Goal: Transaction & Acquisition: Obtain resource

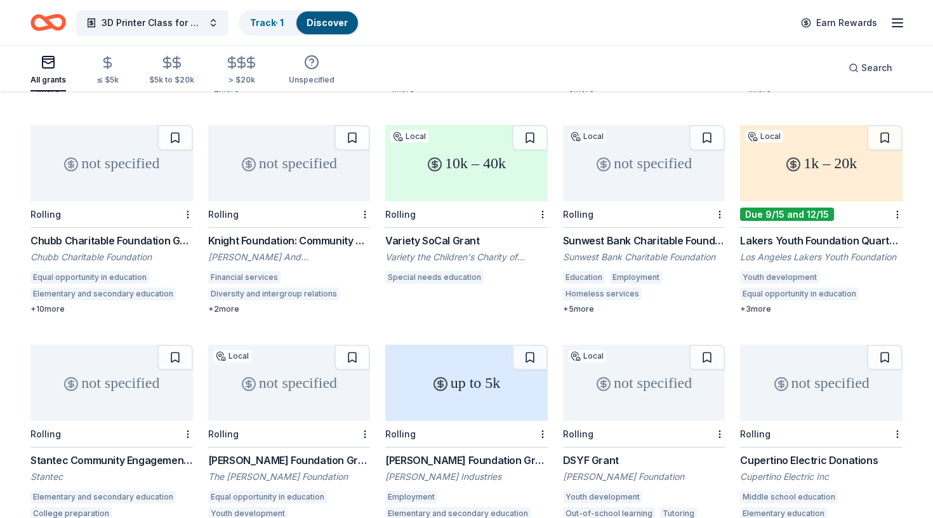
scroll to position [586, 0]
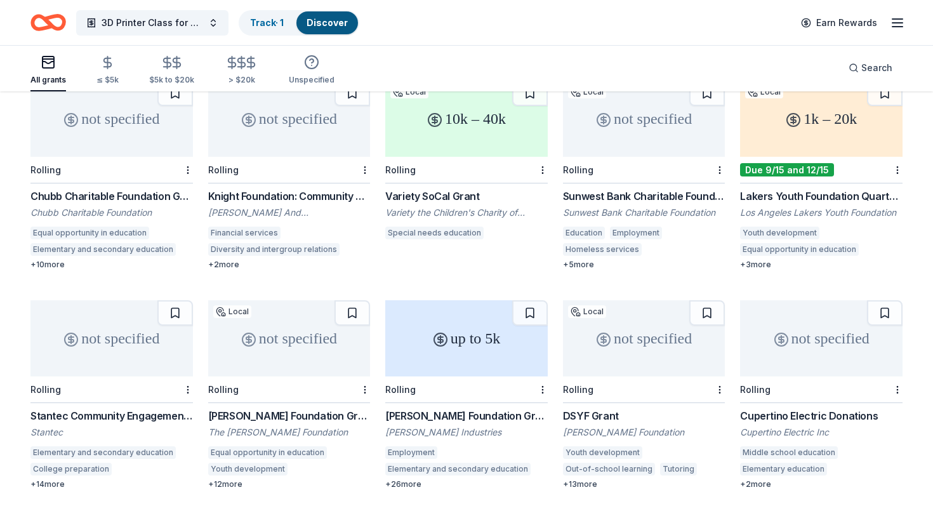
click at [137, 335] on div "not specified" at bounding box center [111, 338] width 163 height 76
click at [119, 333] on div "not specified" at bounding box center [111, 338] width 163 height 76
click at [325, 360] on div "not specified" at bounding box center [289, 338] width 163 height 76
click at [427, 377] on div "Rolling" at bounding box center [466, 390] width 163 height 27
click at [569, 377] on div "Rolling" at bounding box center [644, 390] width 163 height 27
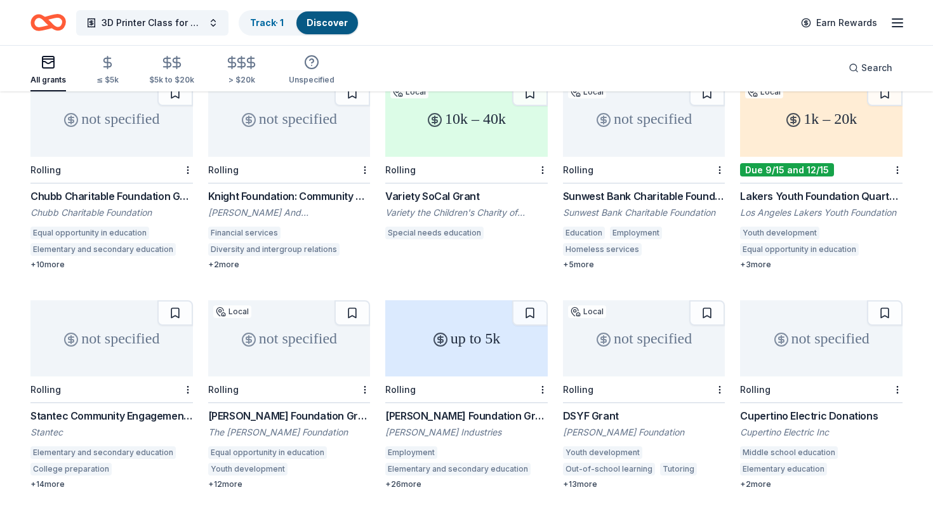
click at [780, 377] on div "Rolling" at bounding box center [821, 390] width 163 height 27
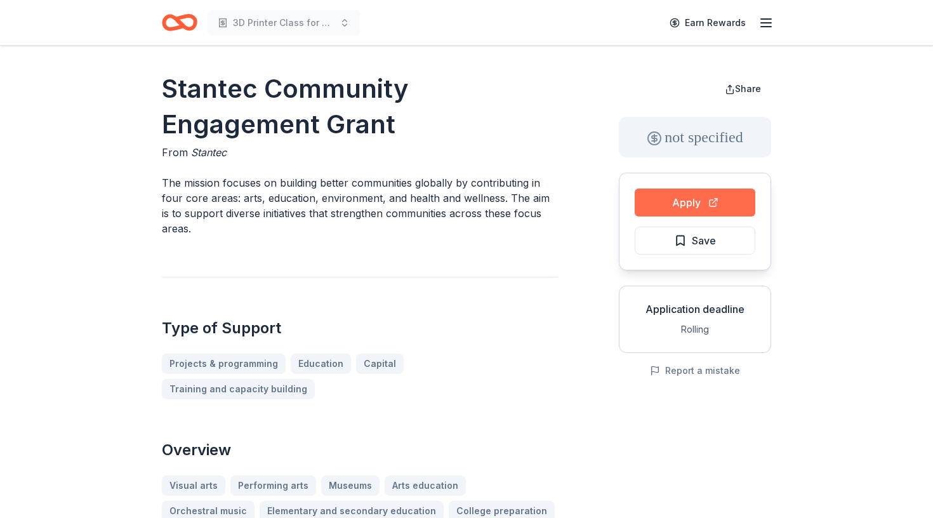
click at [700, 207] on button "Apply" at bounding box center [695, 203] width 121 height 28
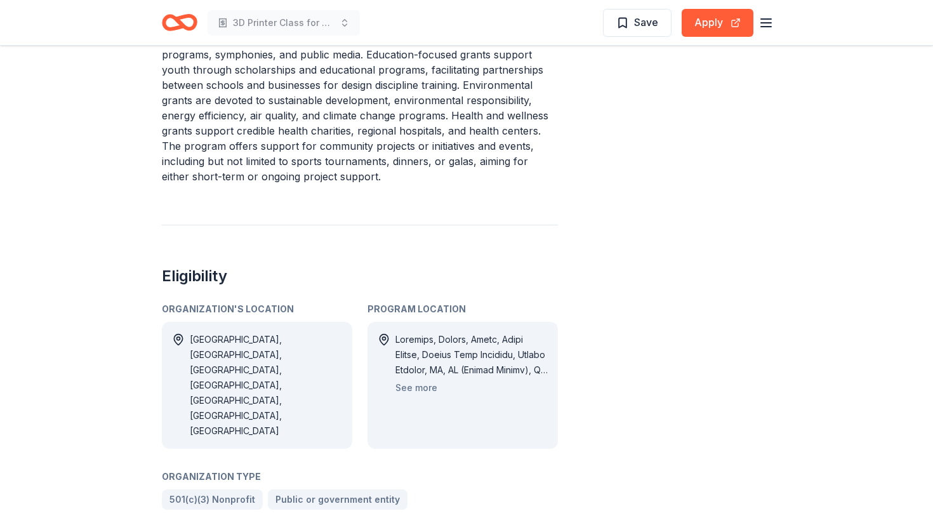
scroll to position [678, 0]
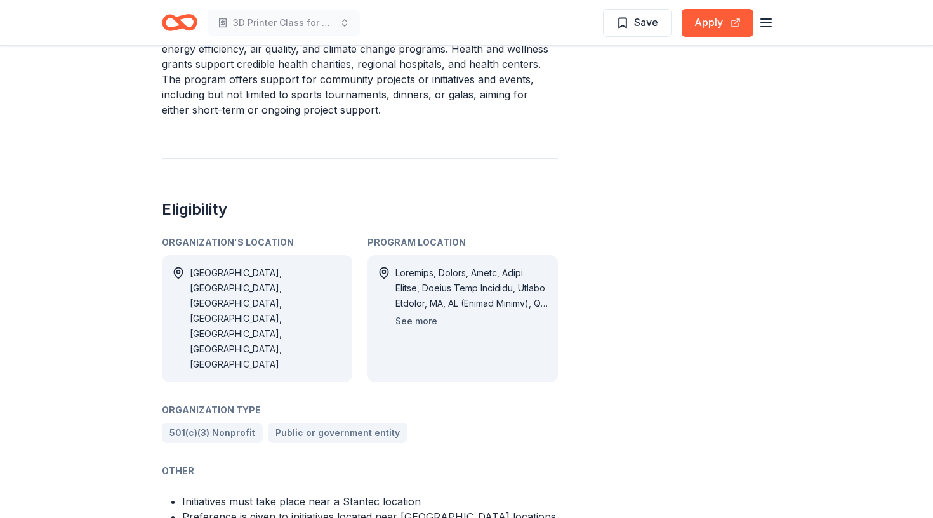
click at [423, 314] on button "See more" at bounding box center [417, 321] width 42 height 15
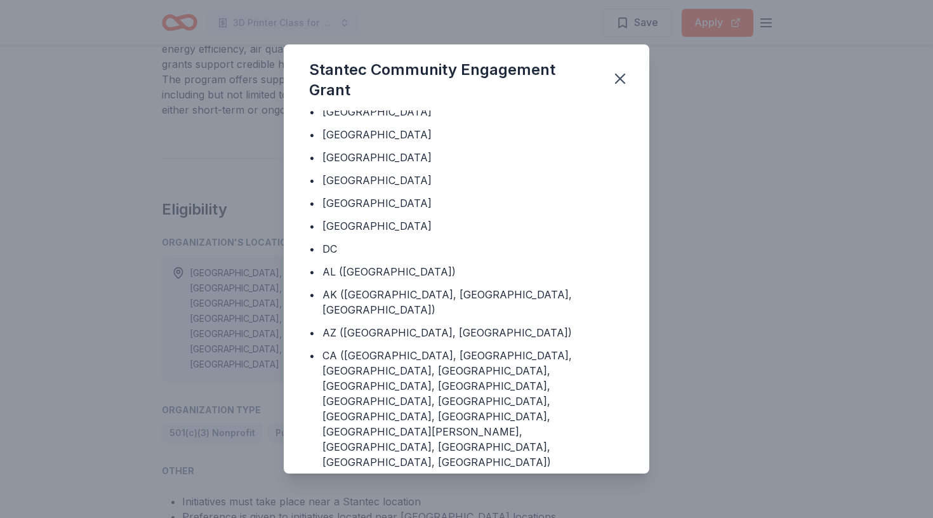
scroll to position [33, 0]
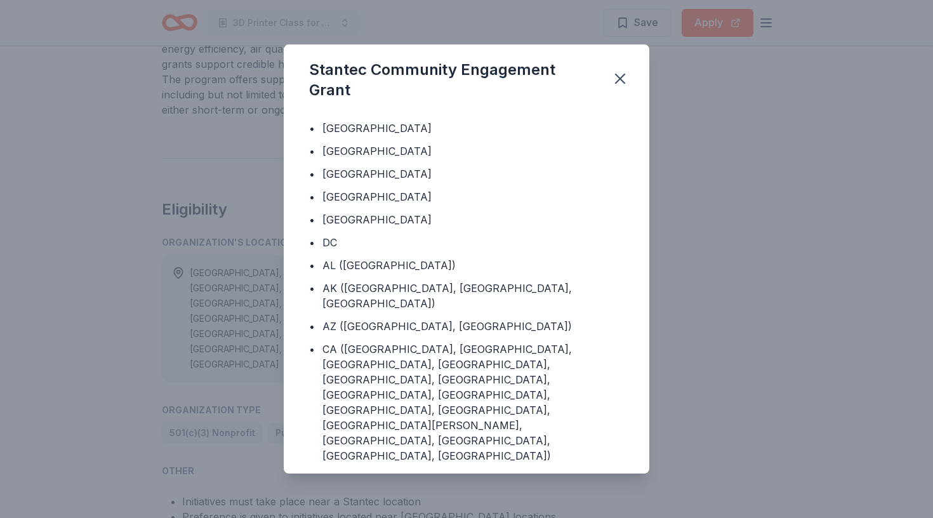
click at [738, 251] on div "Stantec Community Engagement Grant Program Location • Barbados • Canada • Qatar…" at bounding box center [466, 259] width 933 height 518
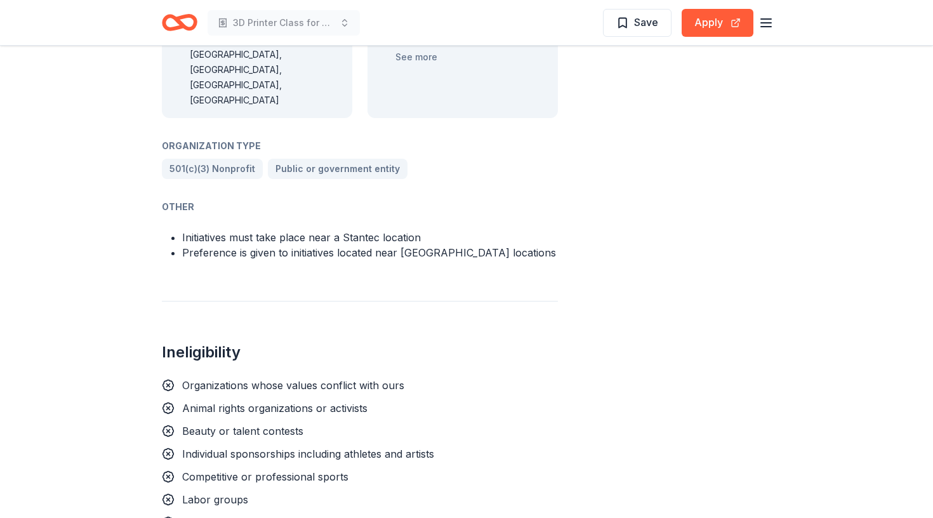
scroll to position [945, 0]
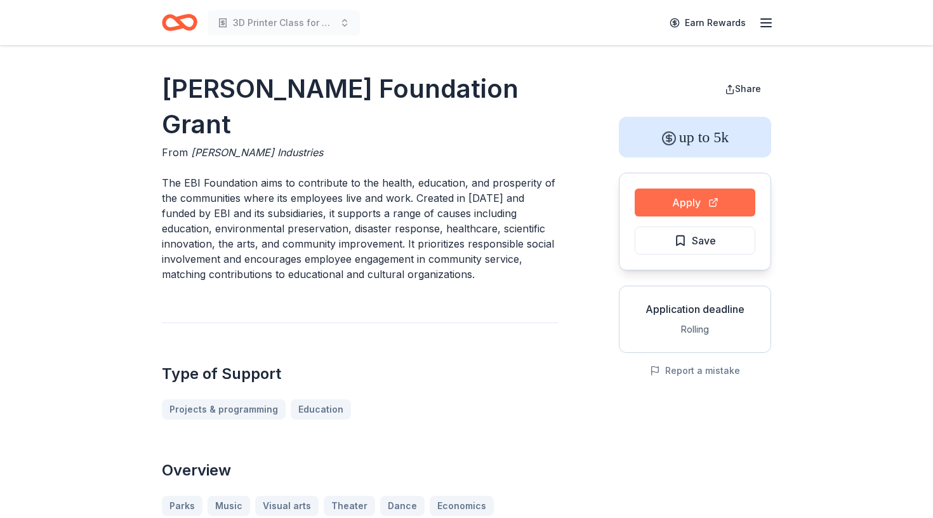
click at [731, 197] on button "Apply" at bounding box center [695, 203] width 121 height 28
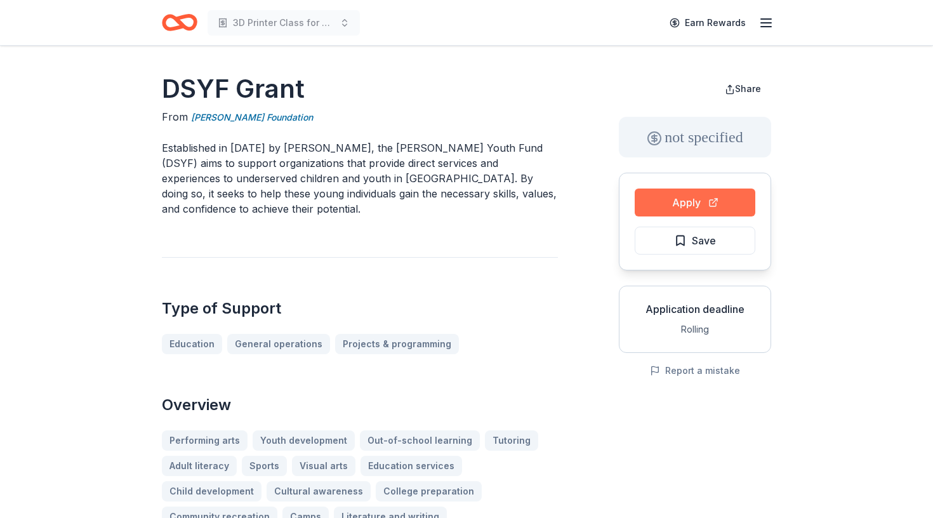
click at [693, 196] on button "Apply" at bounding box center [695, 203] width 121 height 28
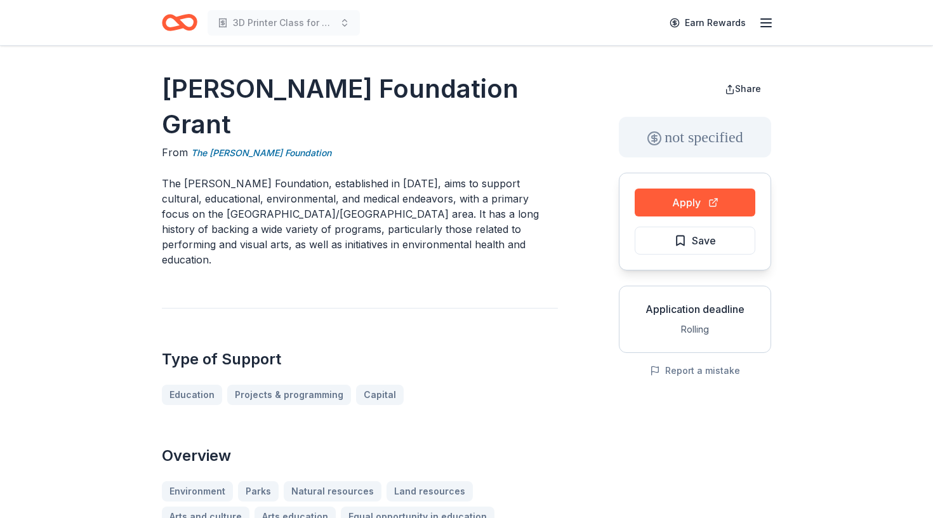
drag, startPoint x: 265, startPoint y: 116, endPoint x: 192, endPoint y: 93, distance: 76.5
click at [192, 93] on h1 "[PERSON_NAME] Foundation Grant" at bounding box center [360, 106] width 396 height 71
click at [680, 200] on button "Apply" at bounding box center [695, 203] width 121 height 28
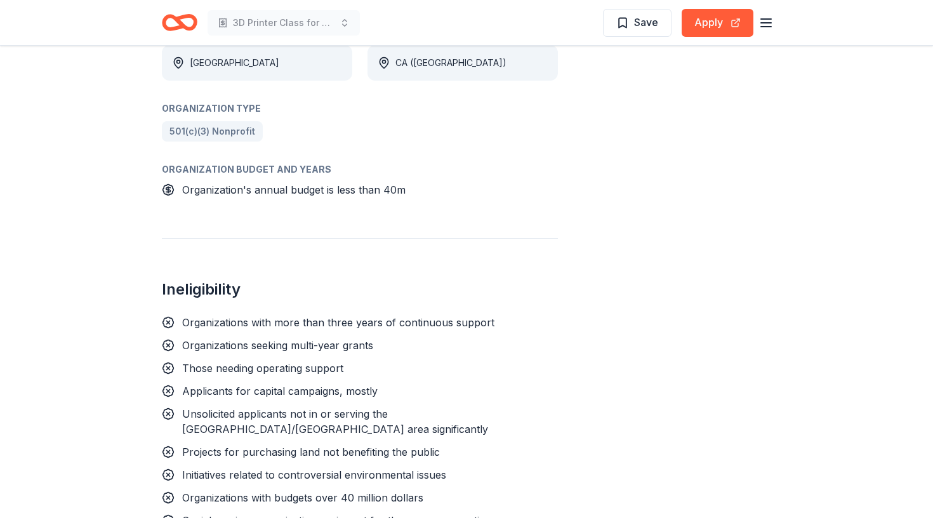
scroll to position [1012, 0]
